Goal: Find specific page/section: Find specific page/section

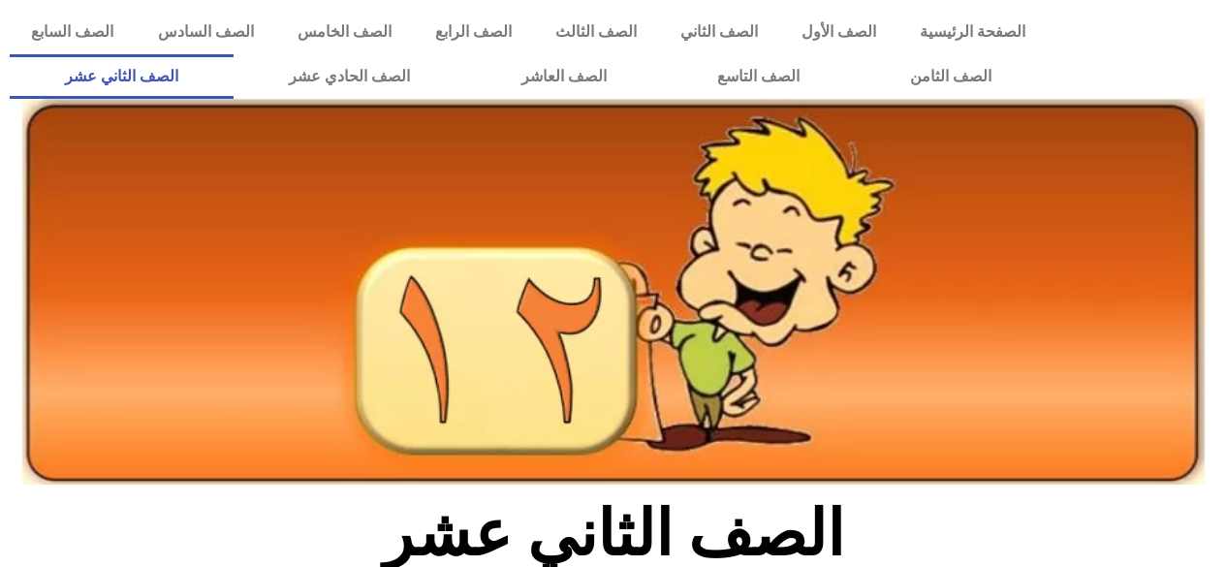
scroll to position [904, 0]
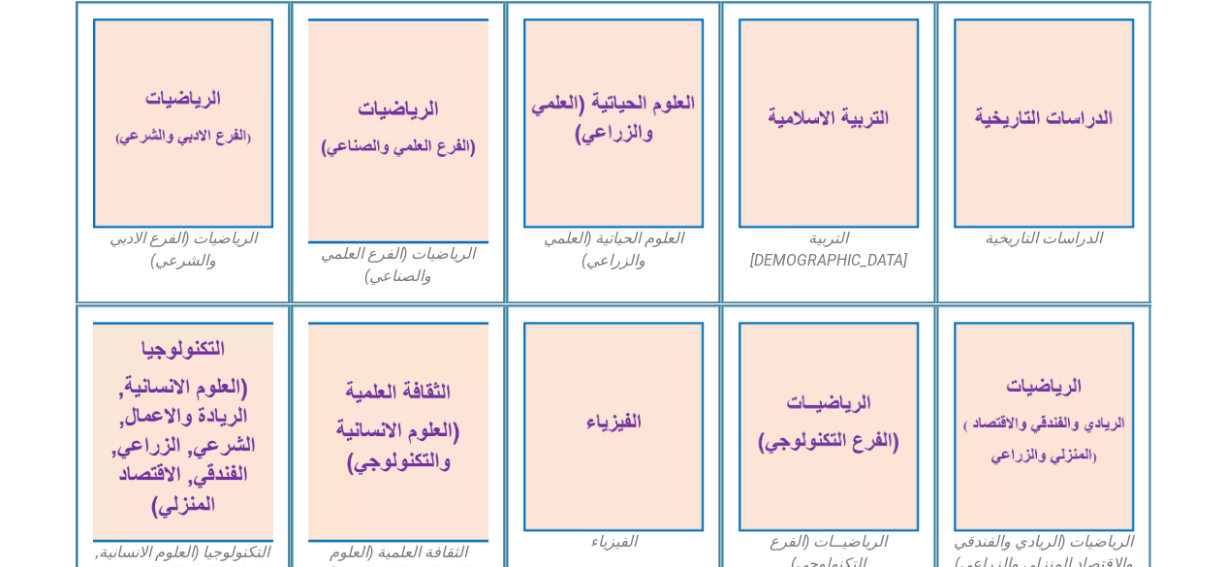
click at [401, 404] on img at bounding box center [398, 432] width 180 height 220
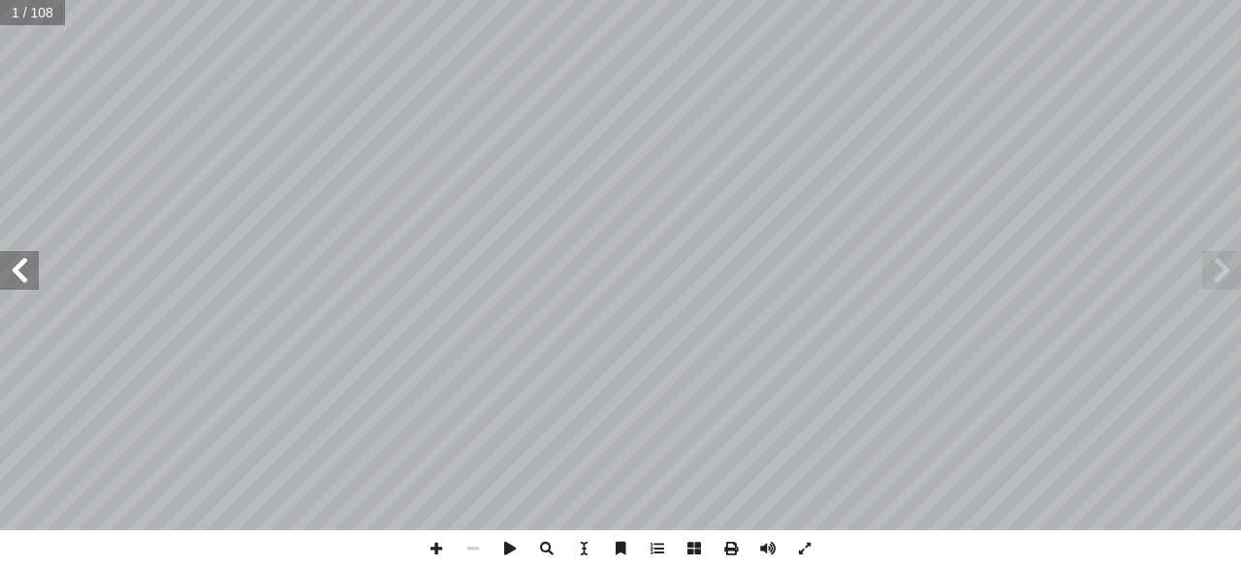
click at [19, 272] on span at bounding box center [19, 270] width 39 height 39
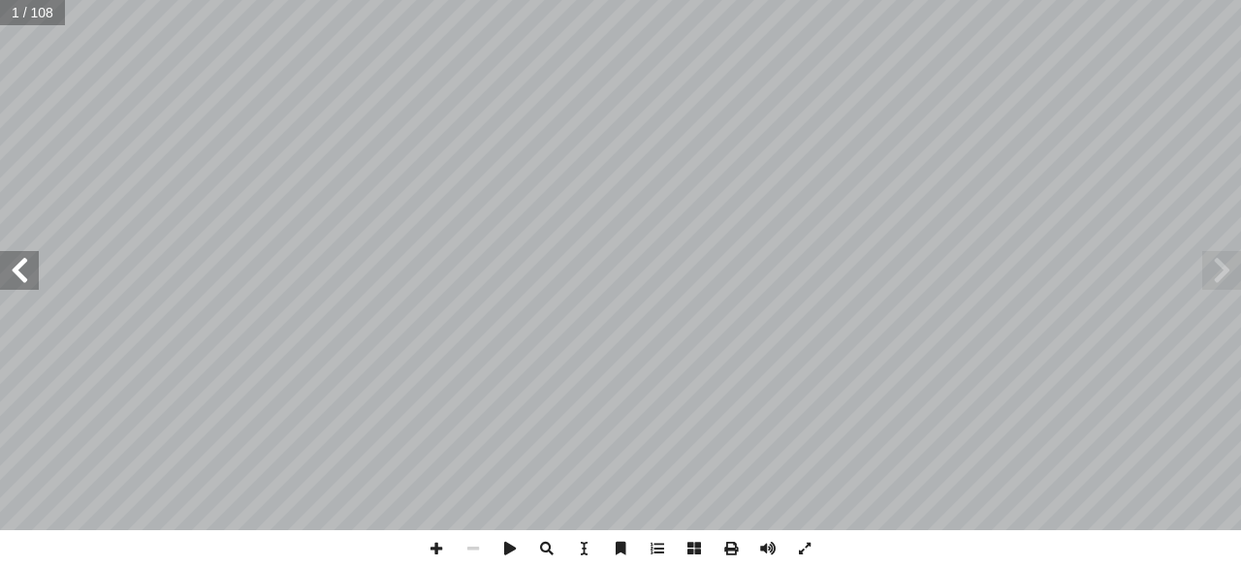
click at [19, 272] on span at bounding box center [19, 270] width 39 height 39
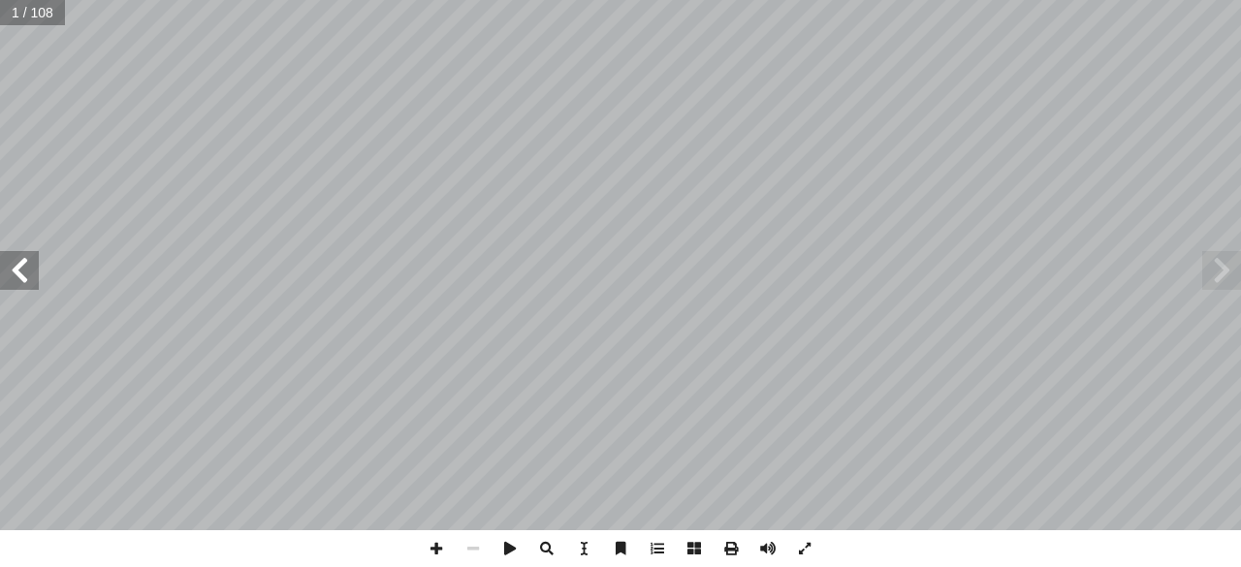
click at [19, 272] on span at bounding box center [19, 270] width 39 height 39
click at [1226, 275] on span at bounding box center [1221, 270] width 39 height 39
